Goal: Check status: Check status

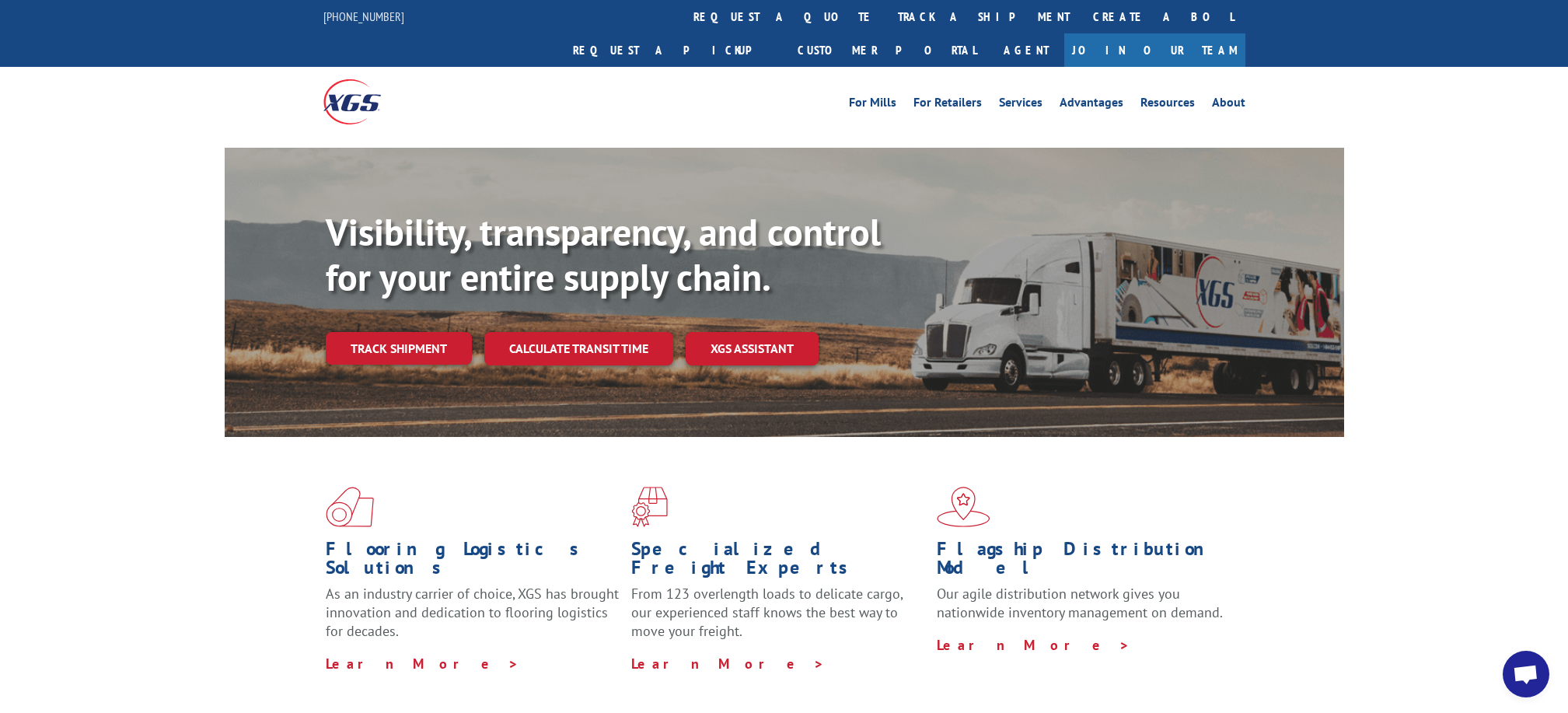
click at [392, 334] on div "Visibility, transparency, and control for your entire supply chain. Track shipm…" at bounding box center [835, 318] width 1019 height 217
click at [388, 332] on link "Track shipment" at bounding box center [399, 347] width 146 height 32
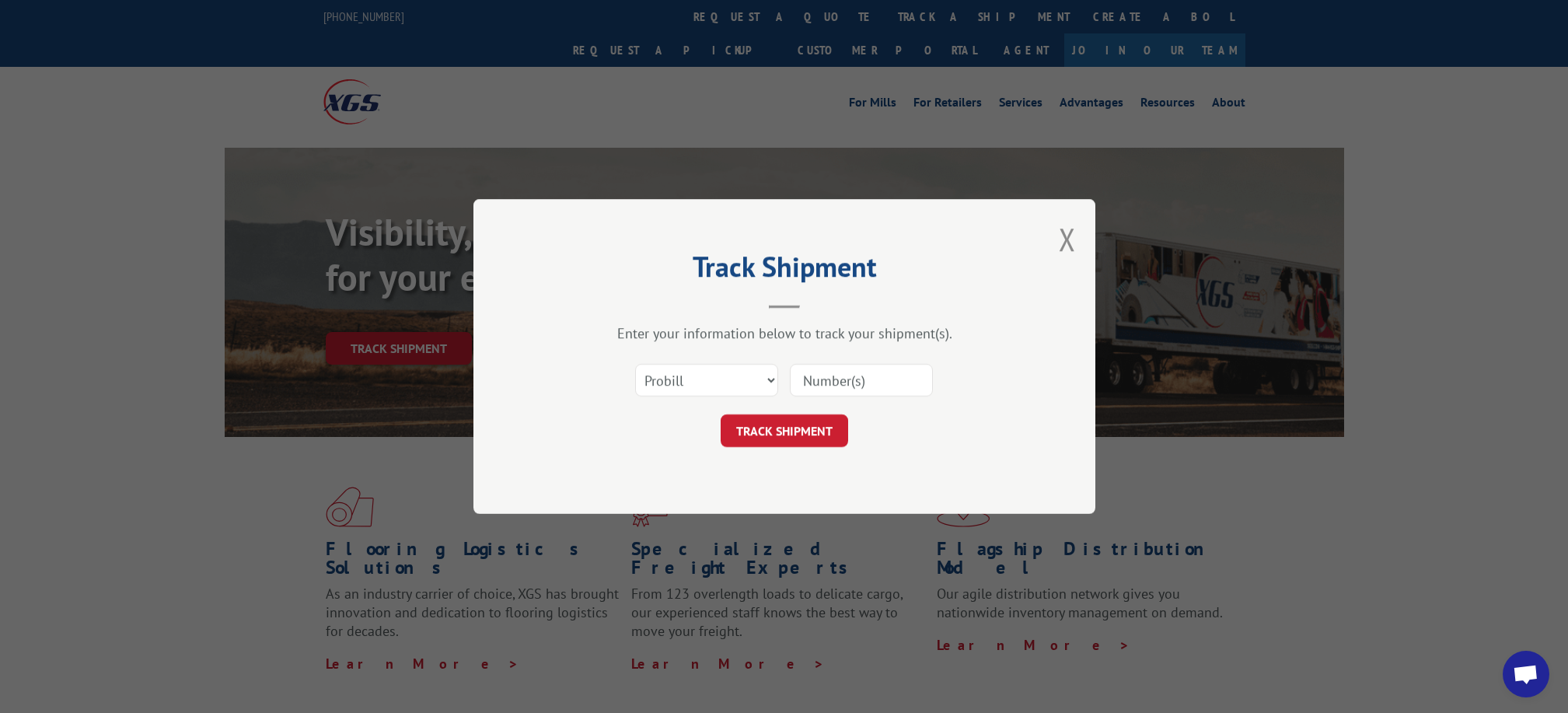
click at [829, 379] on input at bounding box center [862, 379] width 143 height 32
type input "175495543"
click at [790, 427] on button "TRACK SHIPMENT" at bounding box center [784, 430] width 128 height 32
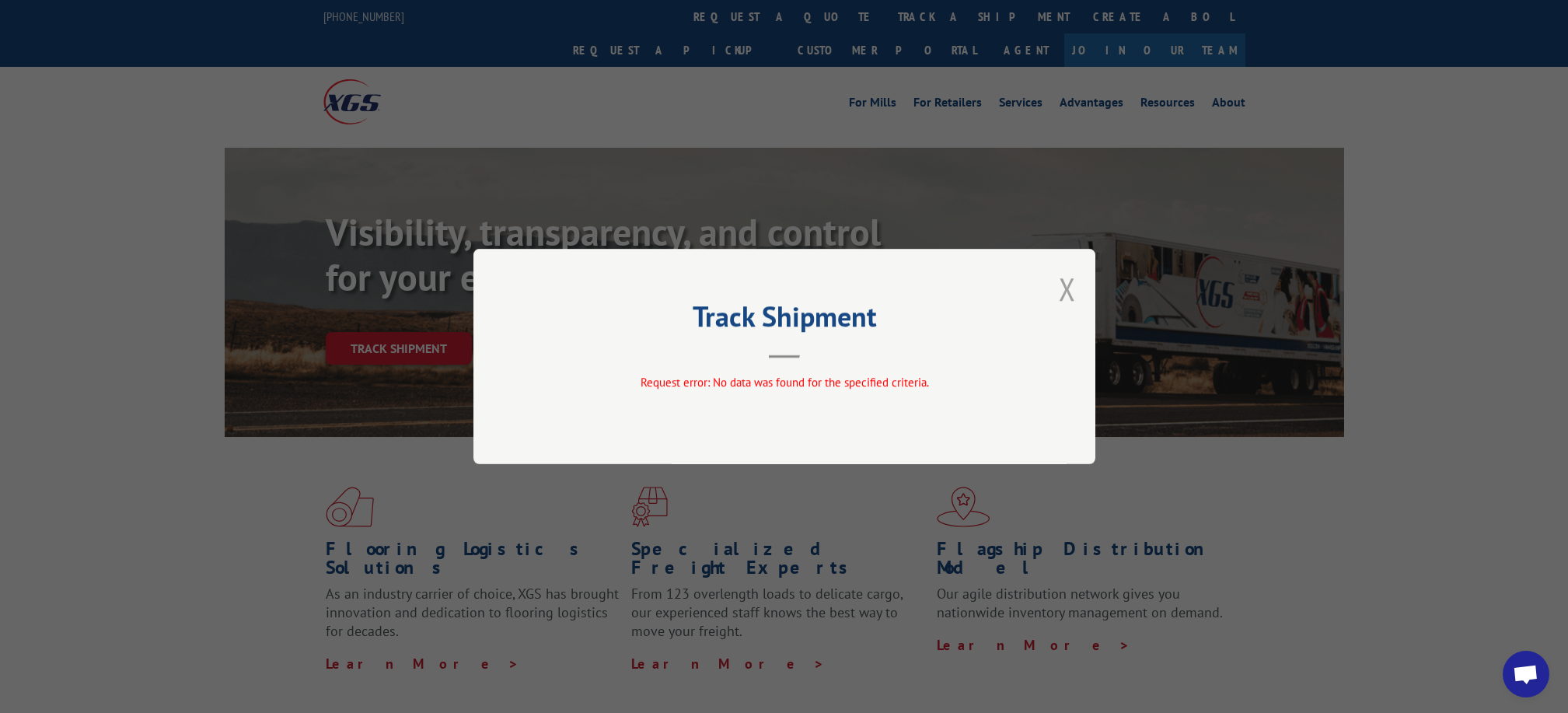
click at [1065, 285] on button "Close modal" at bounding box center [1067, 289] width 18 height 41
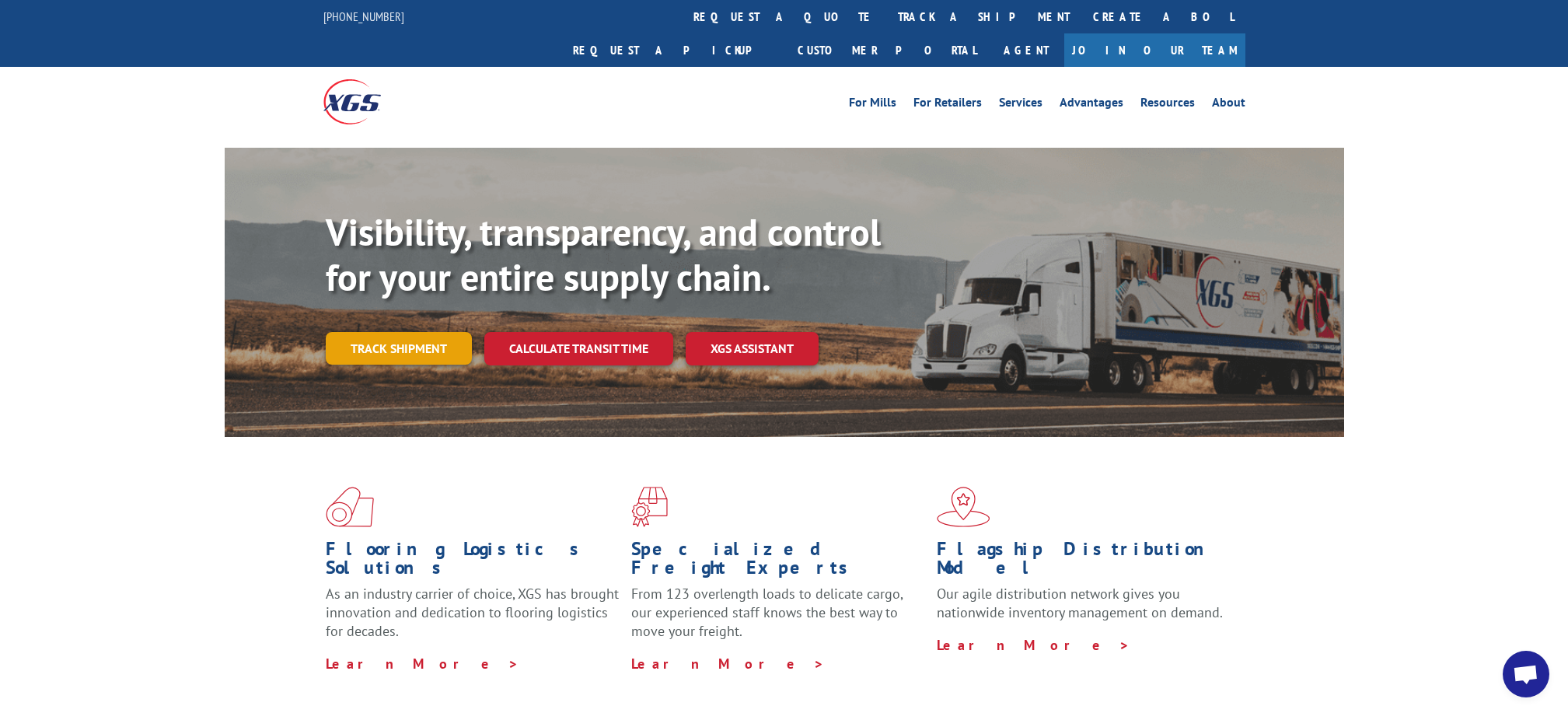
click at [364, 332] on link "Track shipment" at bounding box center [399, 347] width 146 height 32
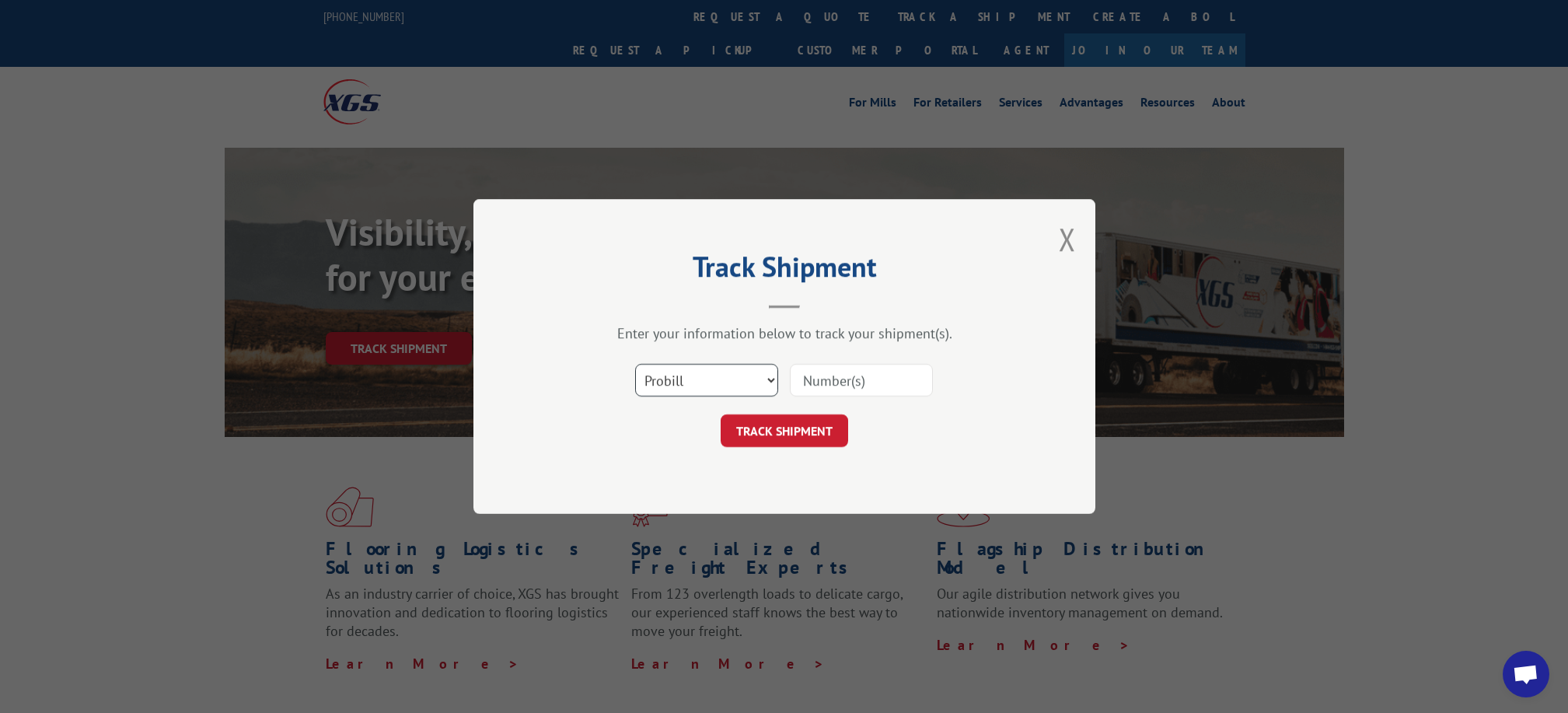
click at [767, 380] on select "Select category... Probill BOL PO" at bounding box center [706, 379] width 143 height 32
select select "bol"
click at [635, 364] on select "Select category... Probill BOL PO" at bounding box center [706, 379] width 143 height 32
click at [813, 376] on input at bounding box center [862, 379] width 143 height 32
type input "FPX00320762"
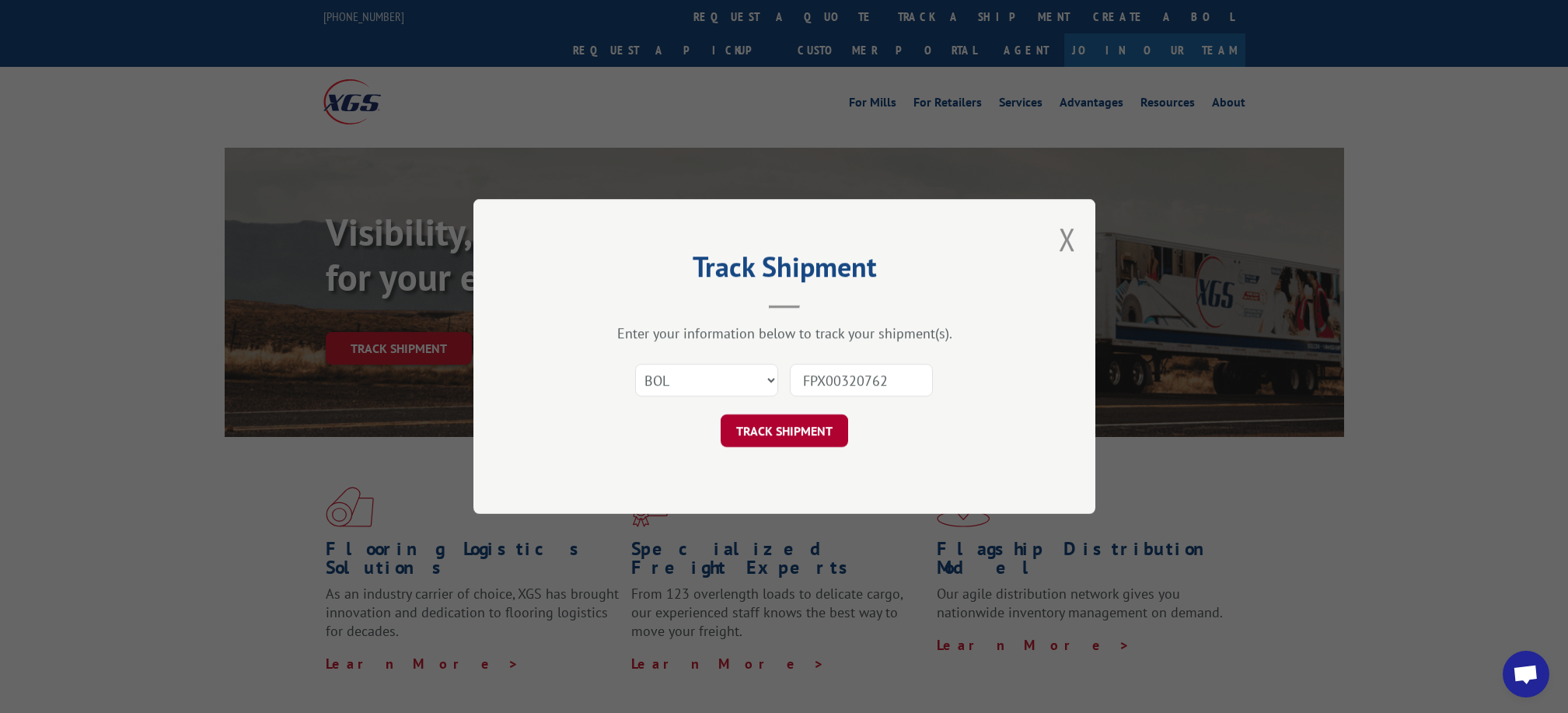
click at [758, 433] on button "TRACK SHIPMENT" at bounding box center [784, 430] width 128 height 32
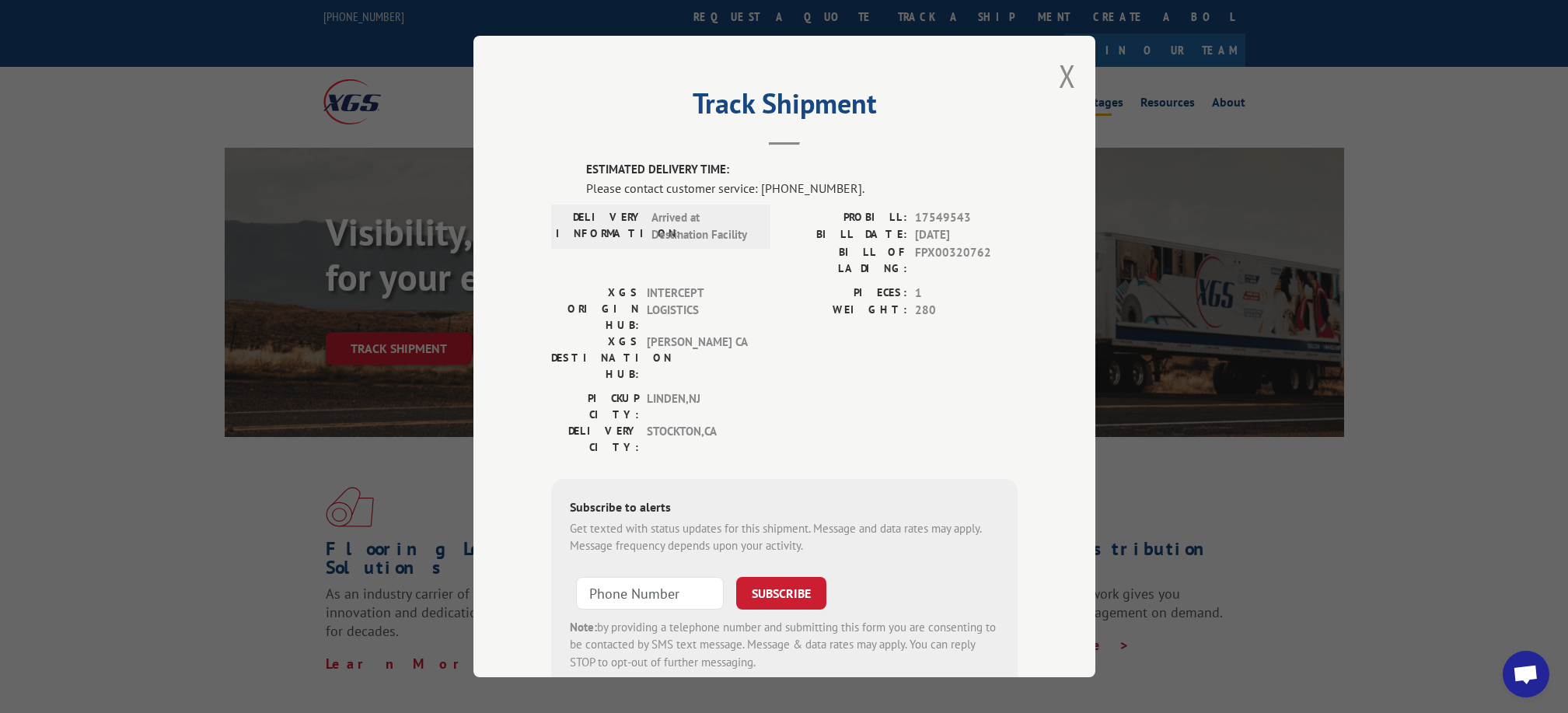
click at [1066, 76] on button "Close modal" at bounding box center [1067, 76] width 18 height 41
